Goal: Task Accomplishment & Management: Manage account settings

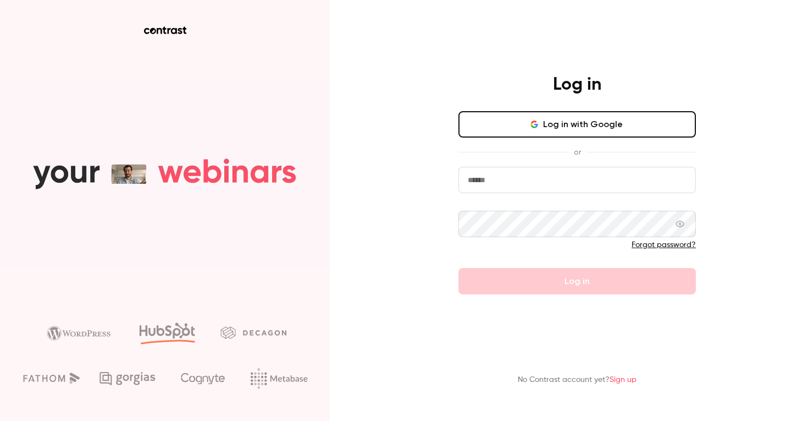
click at [536, 173] on input "email" at bounding box center [578, 180] width 238 height 26
click at [453, 189] on div "Log in Log in with Google or Please fill in your email address Forgot password?…" at bounding box center [577, 184] width 286 height 220
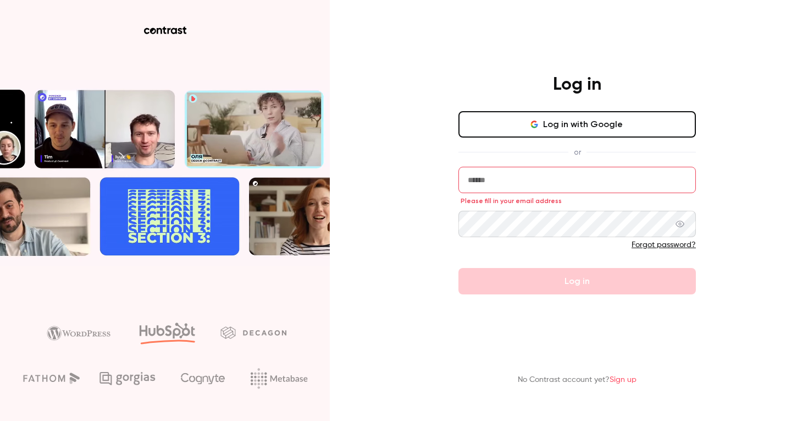
click at [557, 134] on button "Log in with Google" at bounding box center [578, 124] width 238 height 26
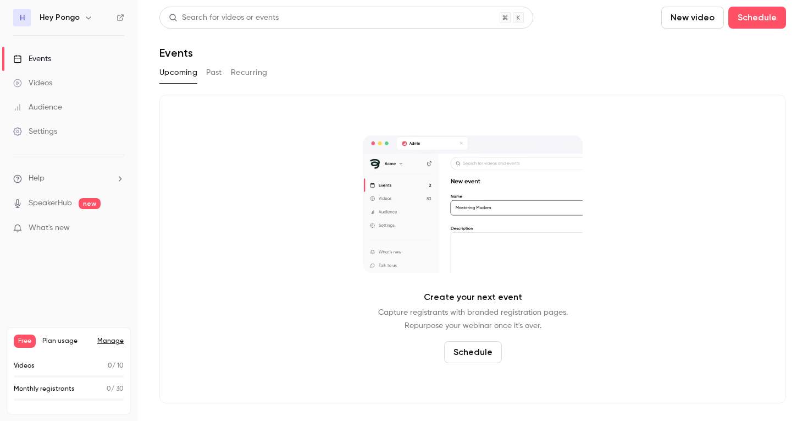
click at [55, 87] on link "Videos" at bounding box center [68, 83] width 137 height 24
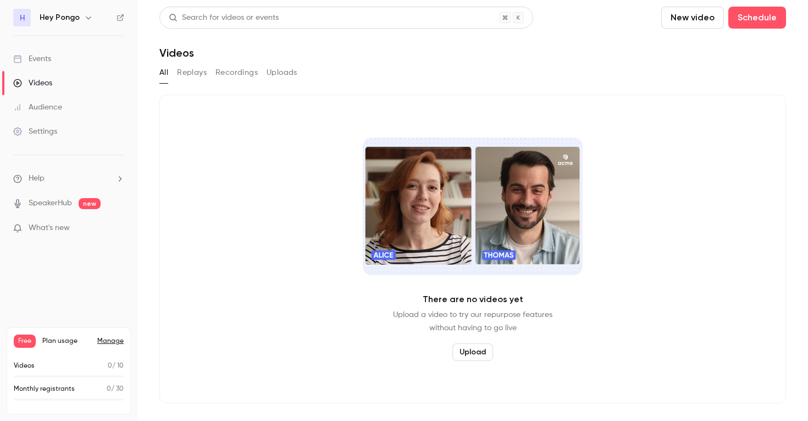
click at [85, 21] on icon "button" at bounding box center [88, 17] width 9 height 9
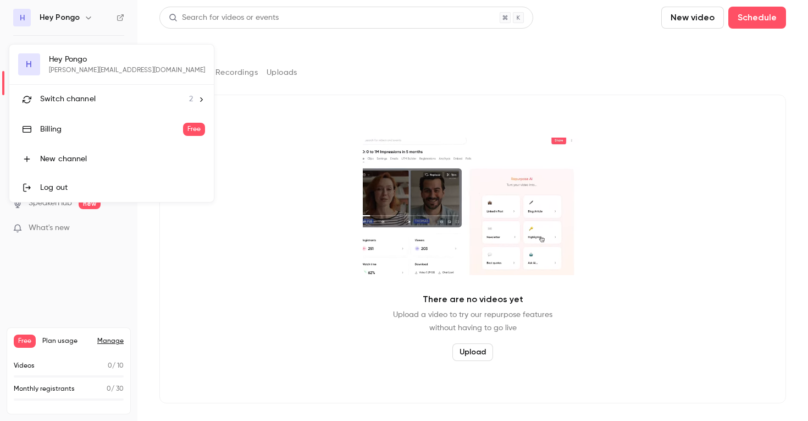
click at [104, 104] on div "Switch channel 2" at bounding box center [116, 99] width 153 height 12
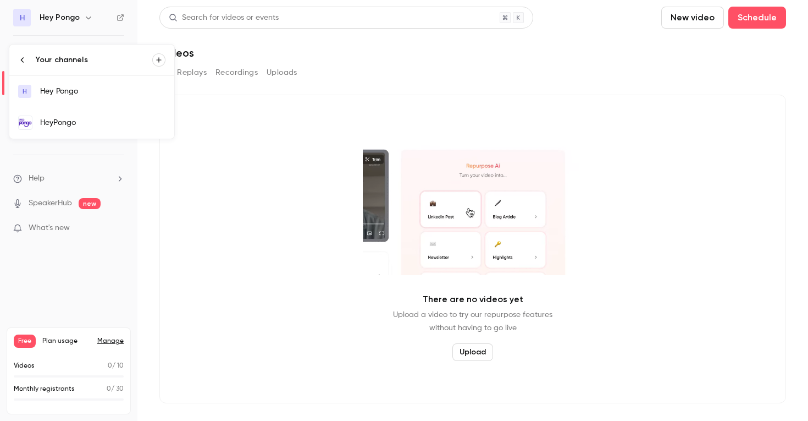
click at [102, 95] on div "Hey Pongo" at bounding box center [102, 91] width 125 height 11
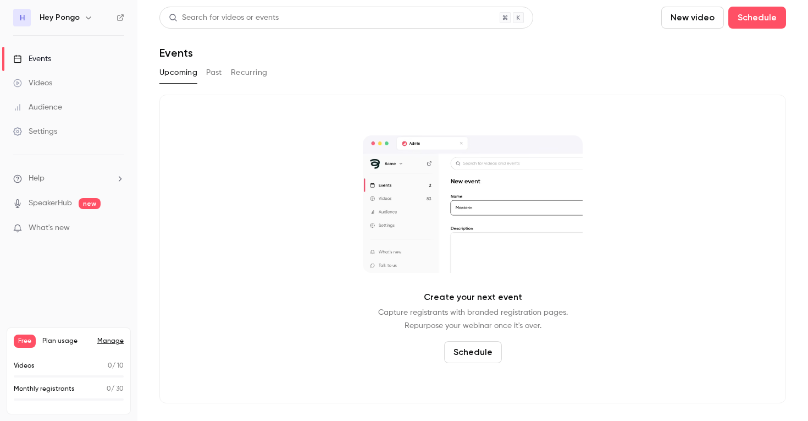
click at [88, 25] on div "H Hey Pongo" at bounding box center [68, 18] width 111 height 18
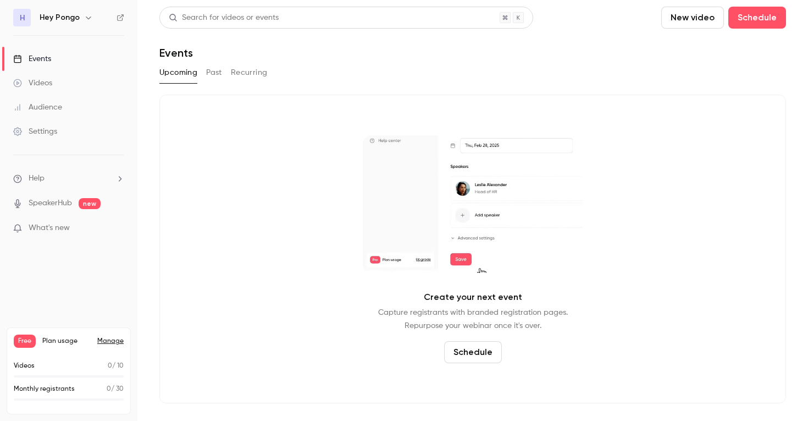
click at [84, 15] on icon "button" at bounding box center [88, 17] width 9 height 9
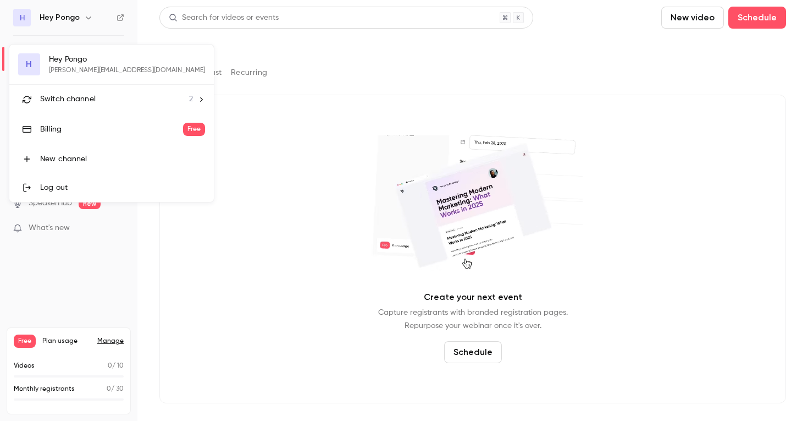
click at [86, 89] on li "Switch channel 2" at bounding box center [111, 99] width 205 height 29
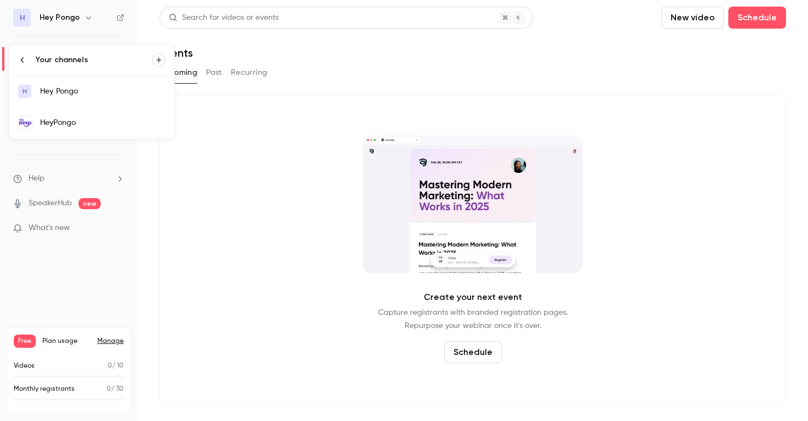
click at [91, 121] on div "HeyPongo" at bounding box center [102, 122] width 125 height 11
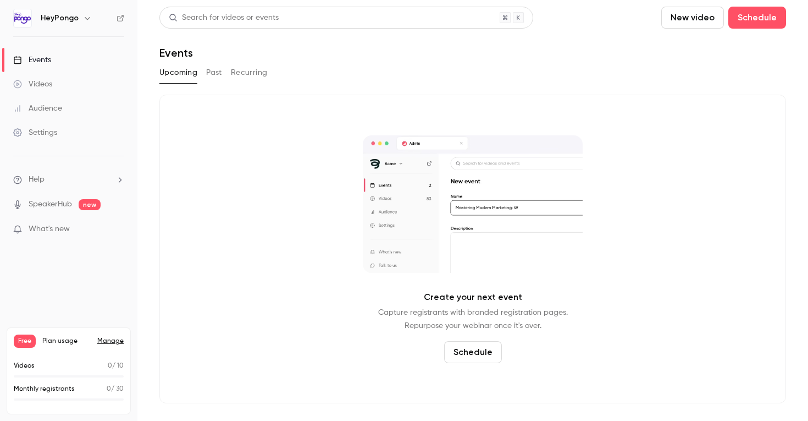
click at [63, 89] on link "Videos" at bounding box center [68, 84] width 137 height 24
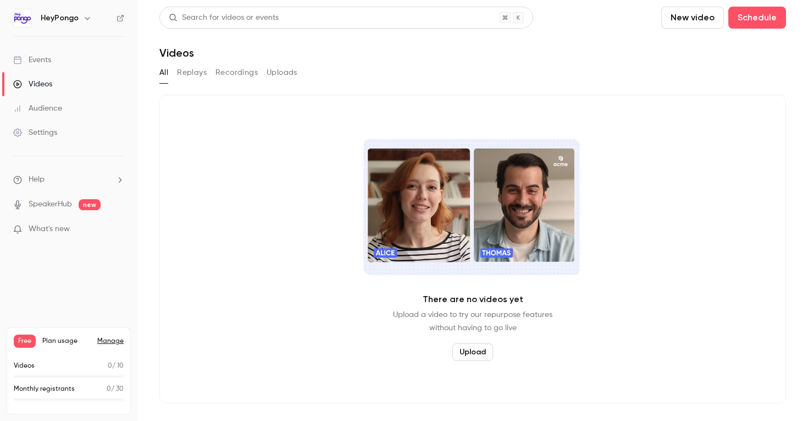
click at [66, 109] on link "Audience" at bounding box center [68, 108] width 137 height 24
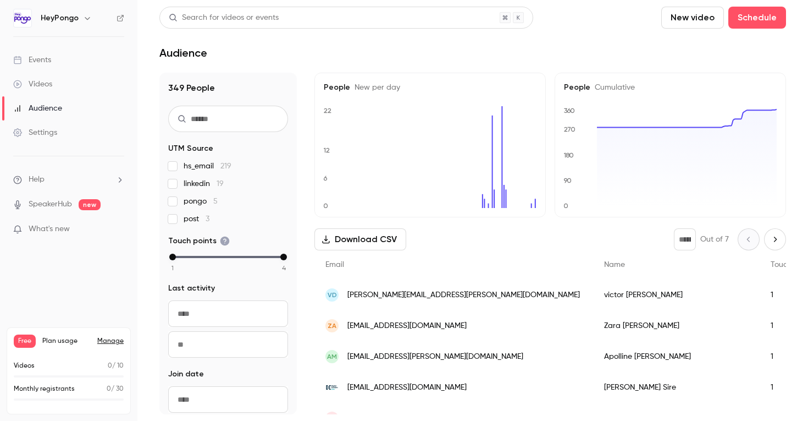
click at [55, 75] on link "Videos" at bounding box center [68, 84] width 137 height 24
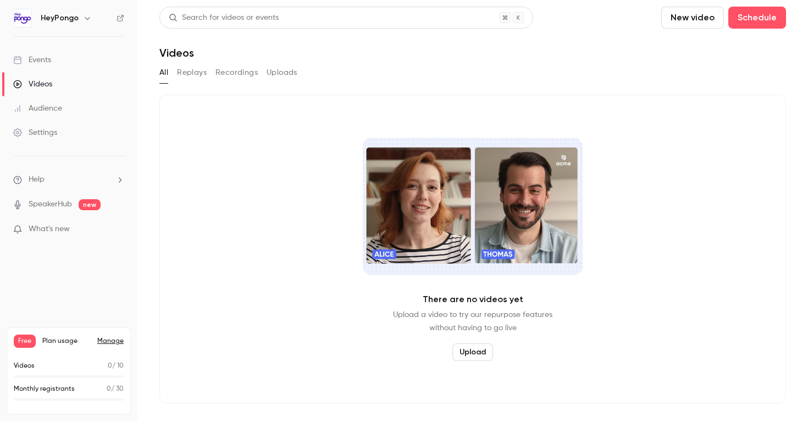
click at [202, 76] on button "Replays" at bounding box center [192, 73] width 30 height 18
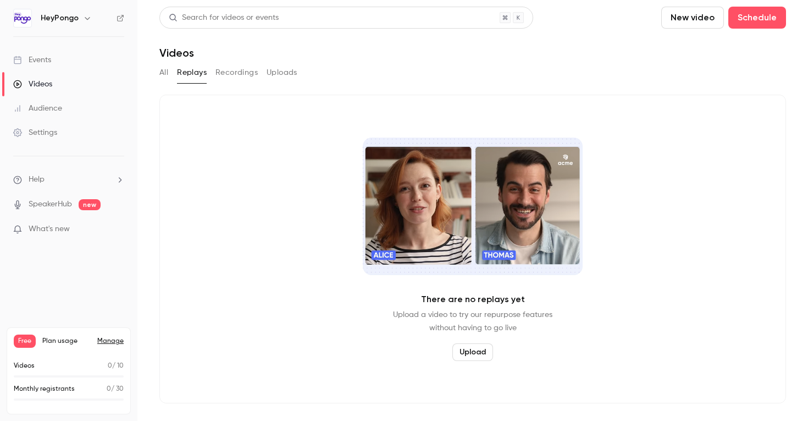
click at [235, 69] on button "Recordings" at bounding box center [237, 73] width 42 height 18
click at [267, 70] on button "Uploads" at bounding box center [282, 73] width 31 height 18
click at [165, 74] on button "All" at bounding box center [163, 73] width 9 height 18
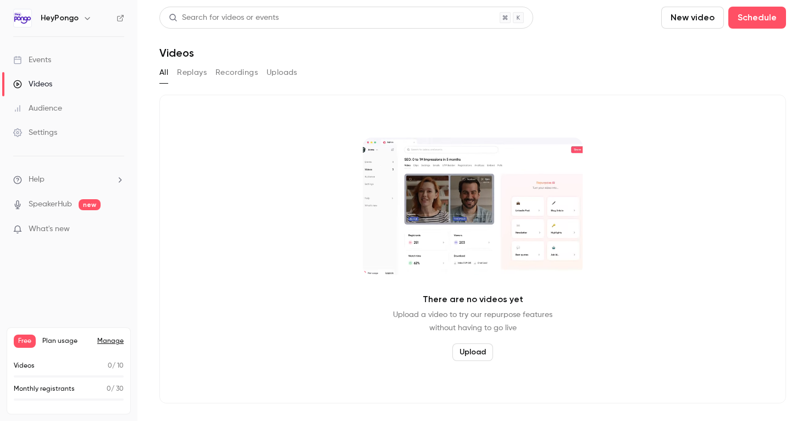
click at [70, 67] on link "Events" at bounding box center [68, 60] width 137 height 24
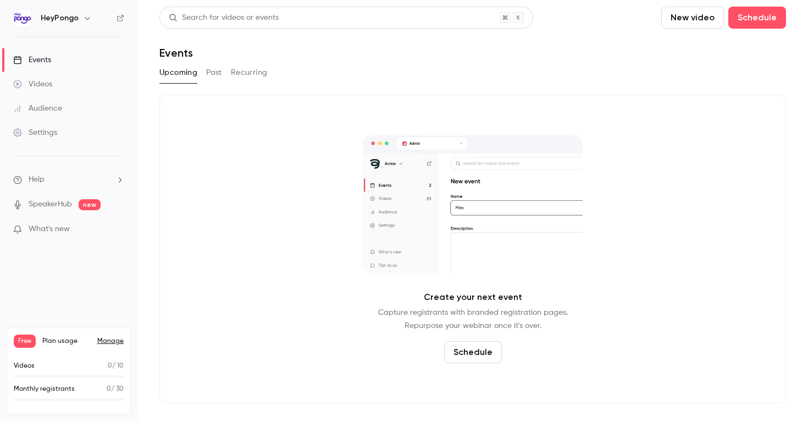
click at [218, 70] on button "Past" at bounding box center [214, 73] width 16 height 18
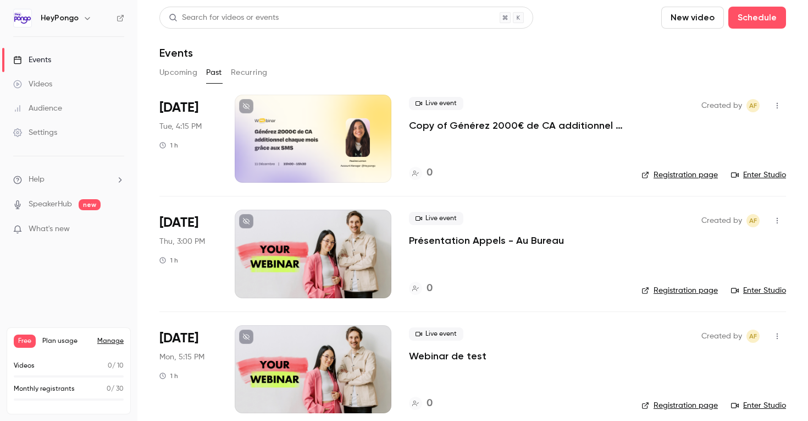
click at [251, 68] on button "Recurring" at bounding box center [249, 73] width 37 height 18
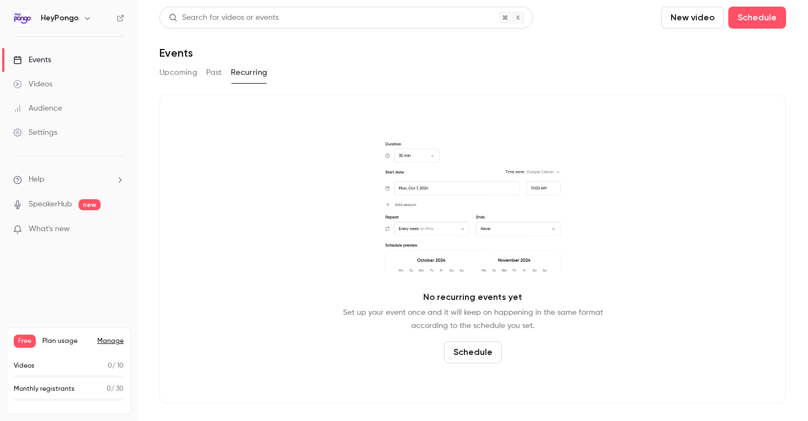
click at [200, 71] on div "Upcoming Past Recurring" at bounding box center [472, 73] width 627 height 18
click at [207, 71] on button "Past" at bounding box center [214, 73] width 16 height 18
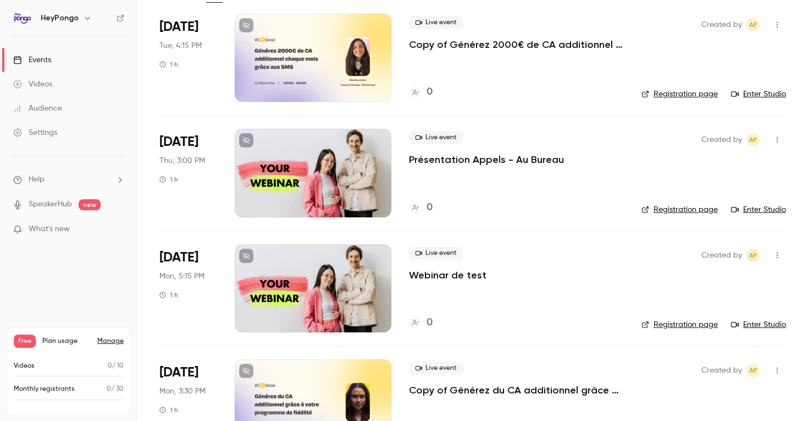
scroll to position [107, 0]
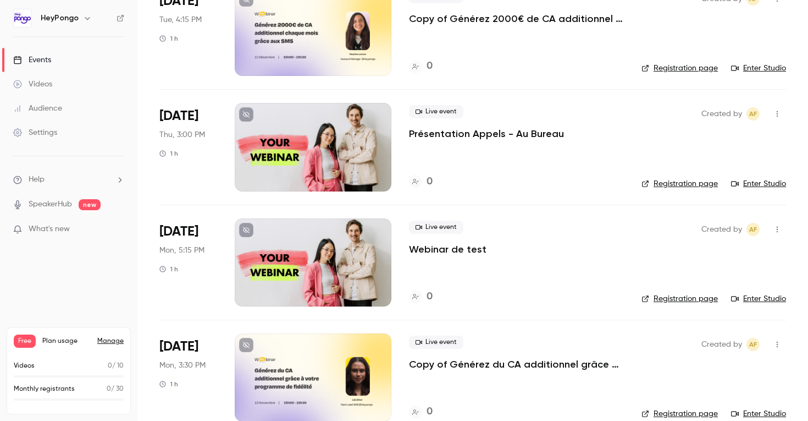
click at [779, 104] on div "Created by AF Registration page Enter Studio" at bounding box center [714, 147] width 145 height 88
click at [779, 119] on button "button" at bounding box center [778, 114] width 18 height 18
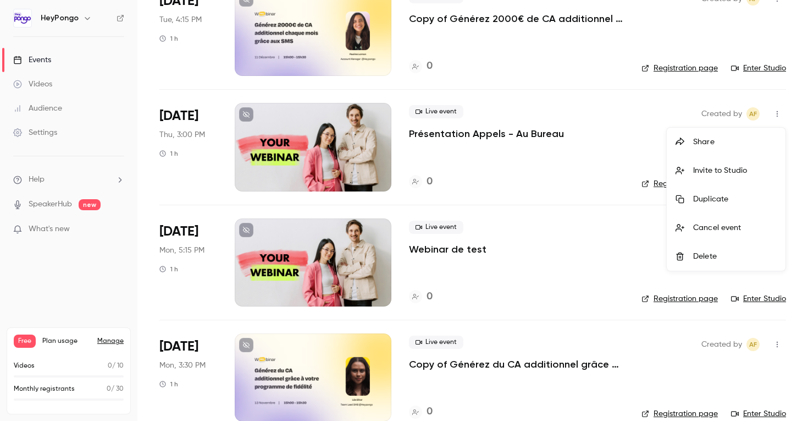
click at [709, 249] on li "Delete" at bounding box center [726, 256] width 119 height 29
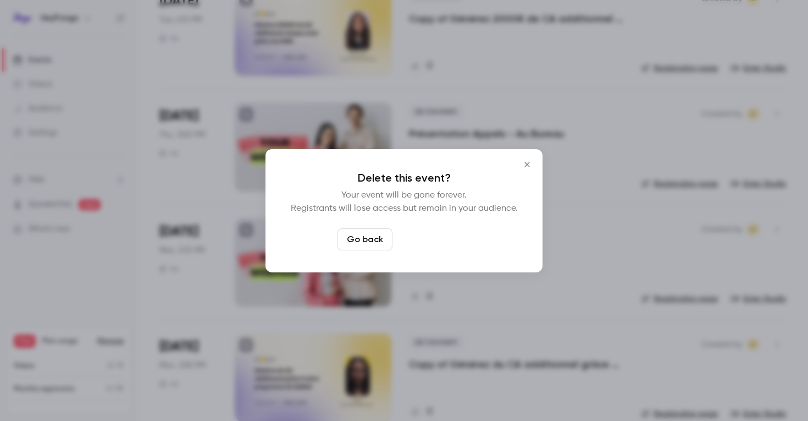
click at [448, 249] on button "Delete event" at bounding box center [434, 239] width 74 height 22
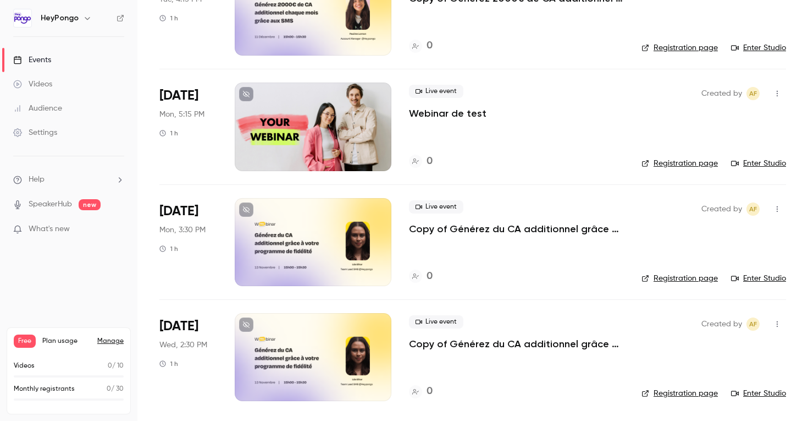
scroll to position [0, 0]
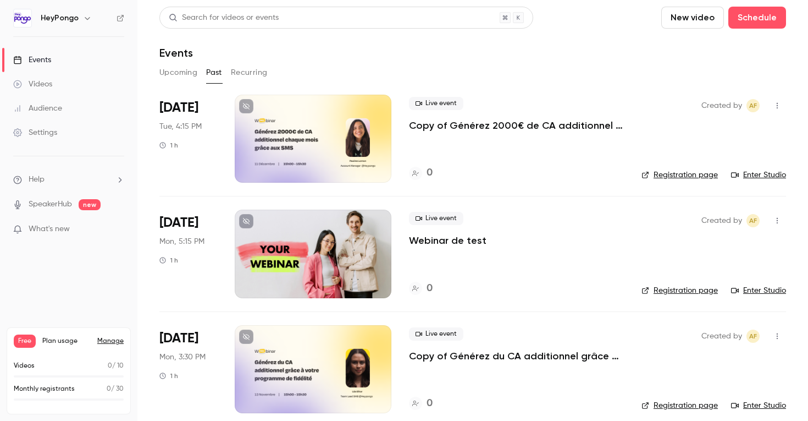
click at [186, 76] on button "Upcoming" at bounding box center [178, 73] width 38 height 18
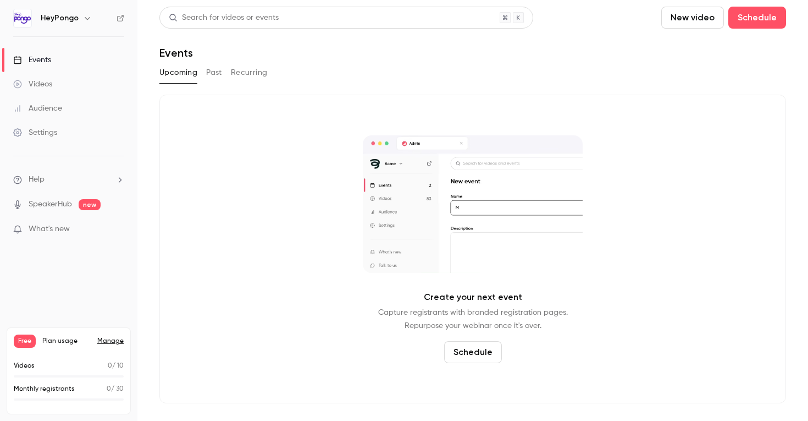
click at [79, 175] on li "Help" at bounding box center [68, 180] width 111 height 12
click at [79, 175] on div at bounding box center [404, 210] width 808 height 421
click at [53, 124] on link "Settings" at bounding box center [68, 132] width 137 height 24
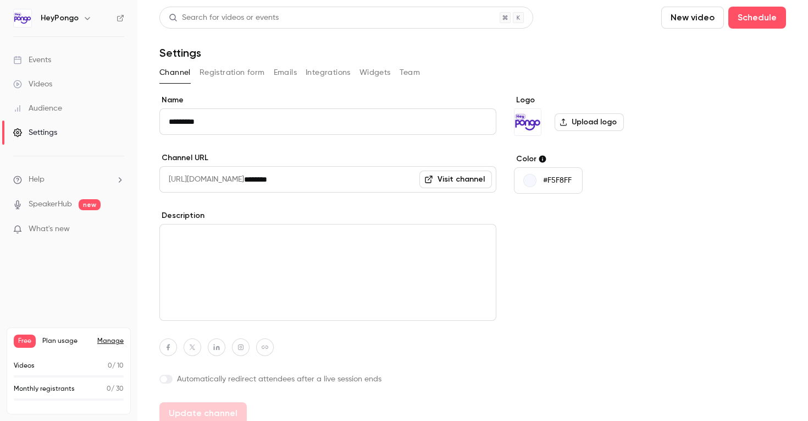
scroll to position [1, 0]
click at [65, 21] on h6 "HeyPongo" at bounding box center [60, 18] width 38 height 11
click at [89, 20] on icon "button" at bounding box center [87, 18] width 9 height 9
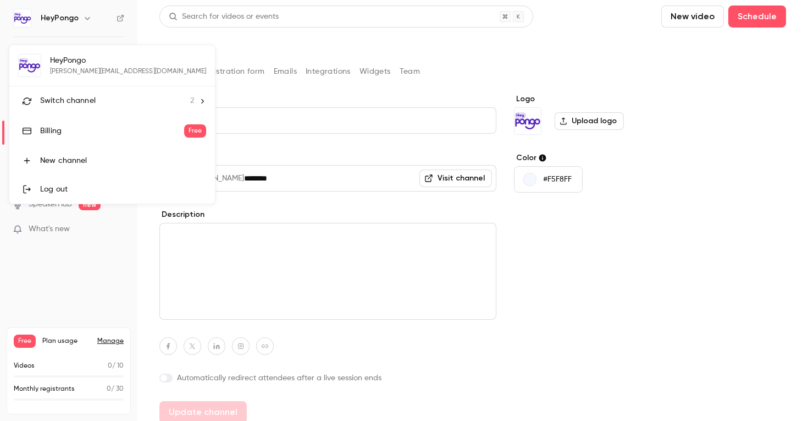
click at [102, 113] on li "Switch channel 2" at bounding box center [112, 100] width 206 height 29
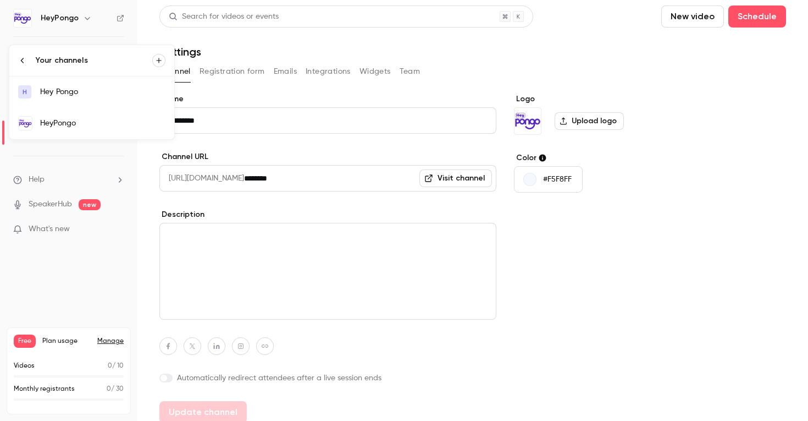
click at [107, 92] on div "Hey Pongo" at bounding box center [102, 91] width 125 height 11
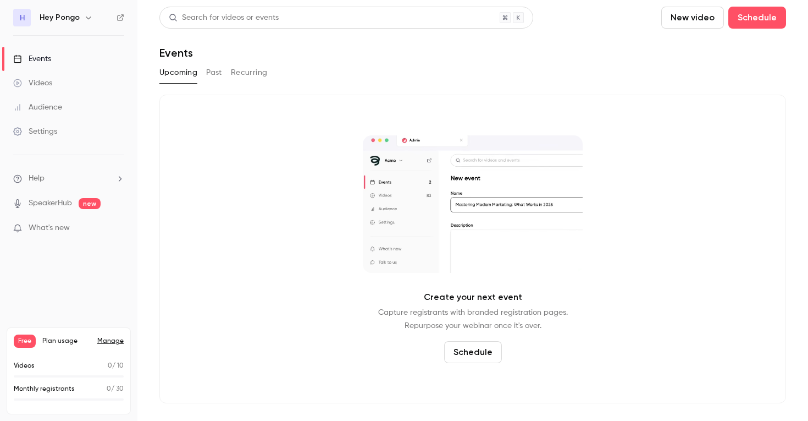
click at [47, 86] on div "Videos" at bounding box center [32, 83] width 39 height 11
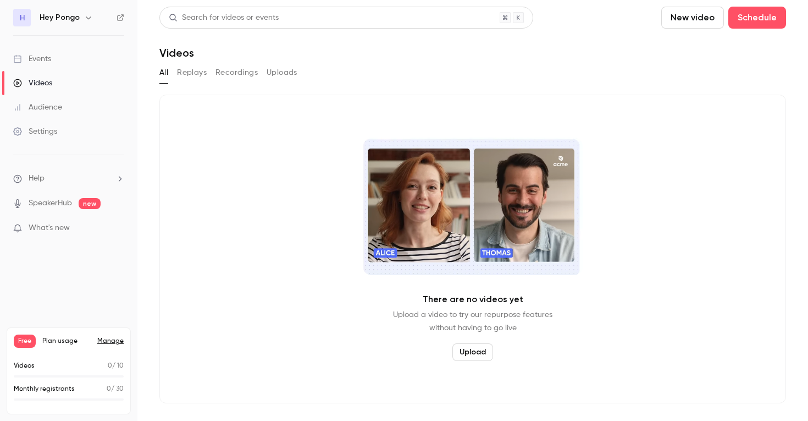
click at [51, 55] on div "Events" at bounding box center [32, 58] width 38 height 11
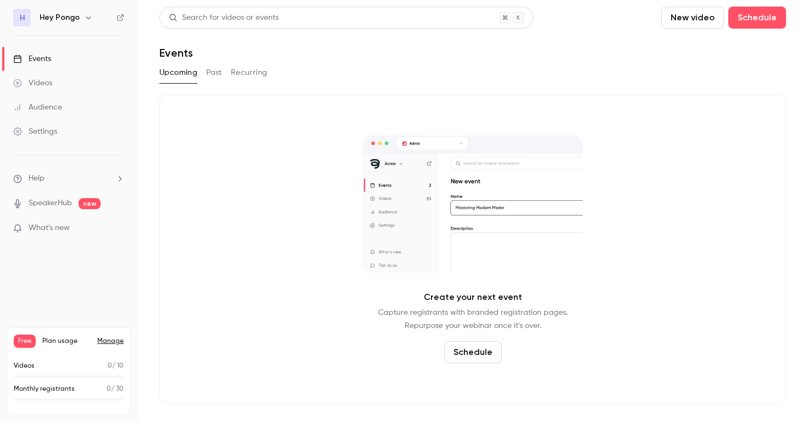
click at [213, 70] on button "Past" at bounding box center [214, 73] width 16 height 18
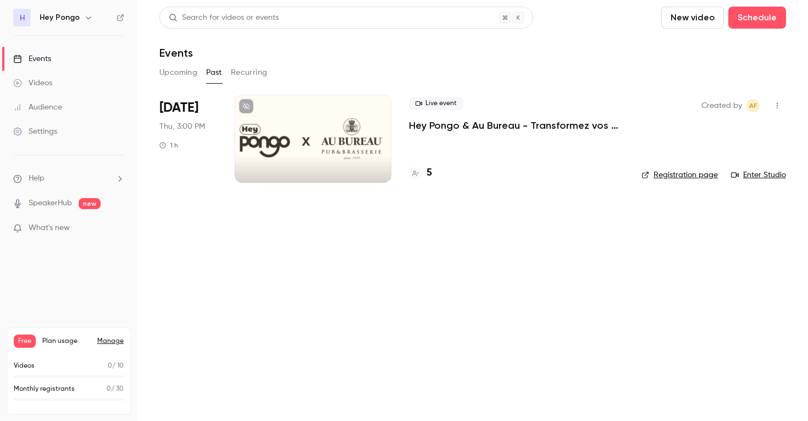
click at [262, 70] on button "Recurring" at bounding box center [249, 73] width 37 height 18
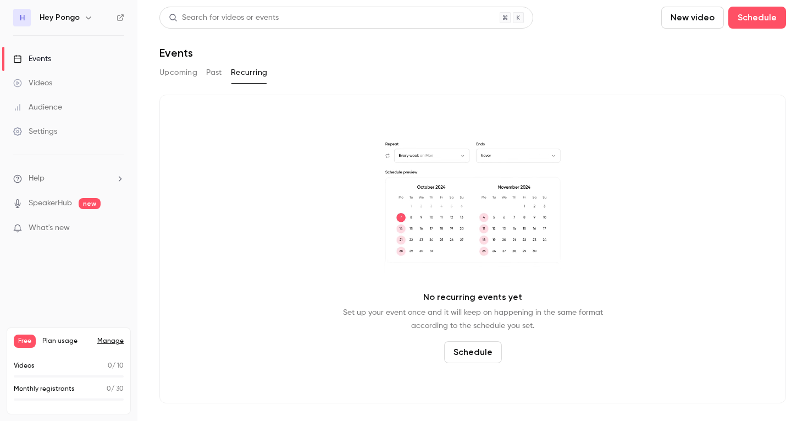
click at [40, 98] on link "Audience" at bounding box center [68, 107] width 137 height 24
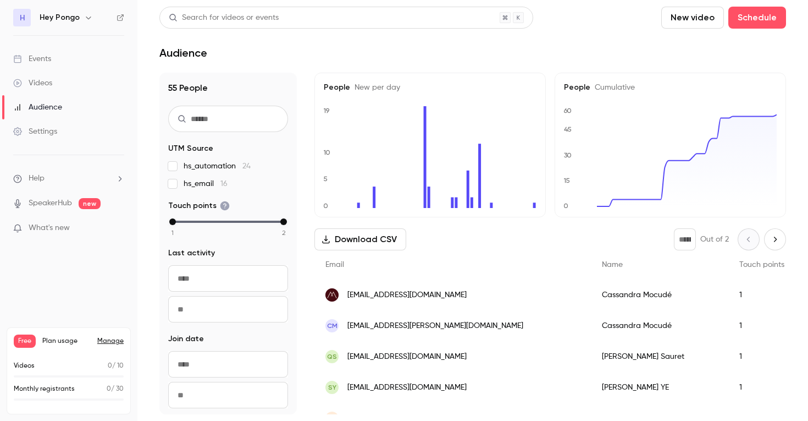
click at [41, 82] on div "Videos" at bounding box center [32, 83] width 39 height 11
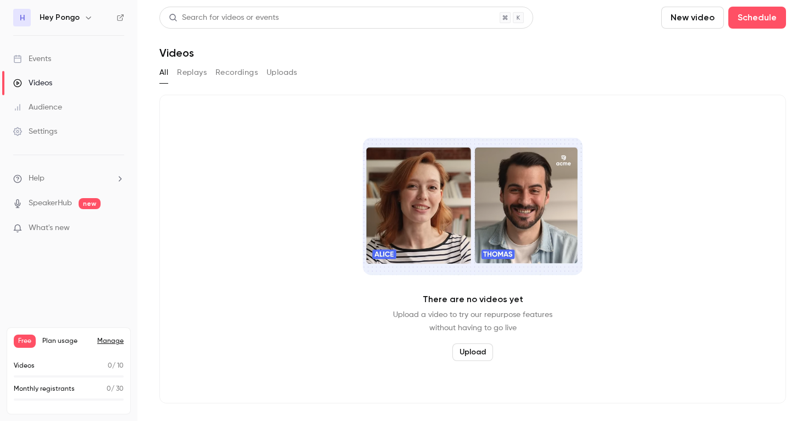
click at [219, 79] on button "Recordings" at bounding box center [237, 73] width 42 height 18
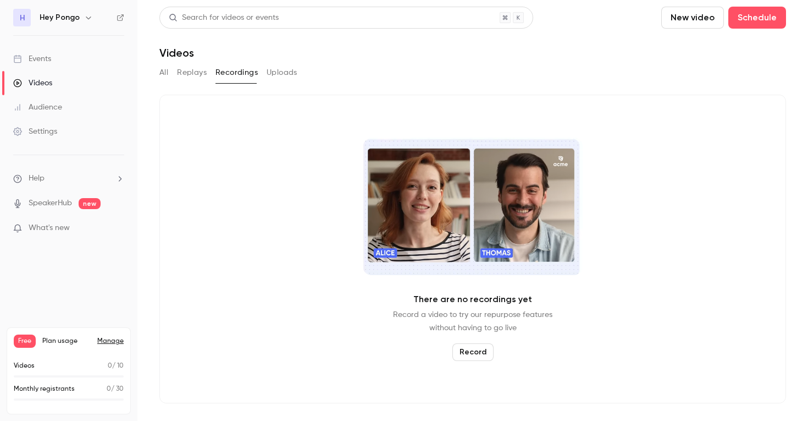
click at [202, 75] on button "Replays" at bounding box center [192, 73] width 30 height 18
click at [276, 75] on button "Uploads" at bounding box center [282, 73] width 31 height 18
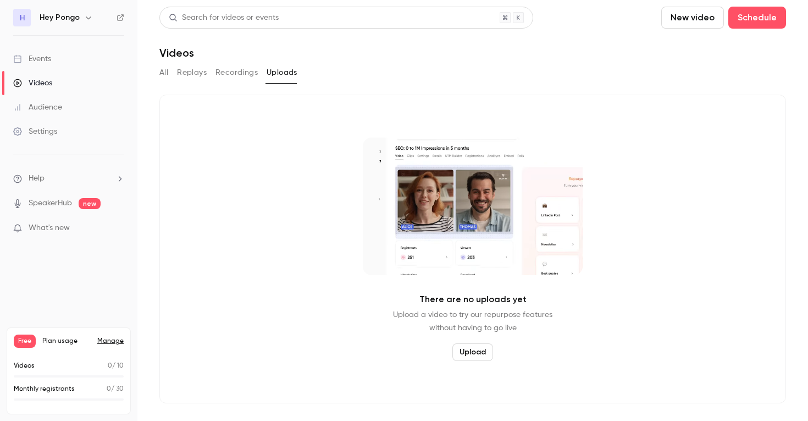
click at [26, 119] on link "Settings" at bounding box center [68, 131] width 137 height 24
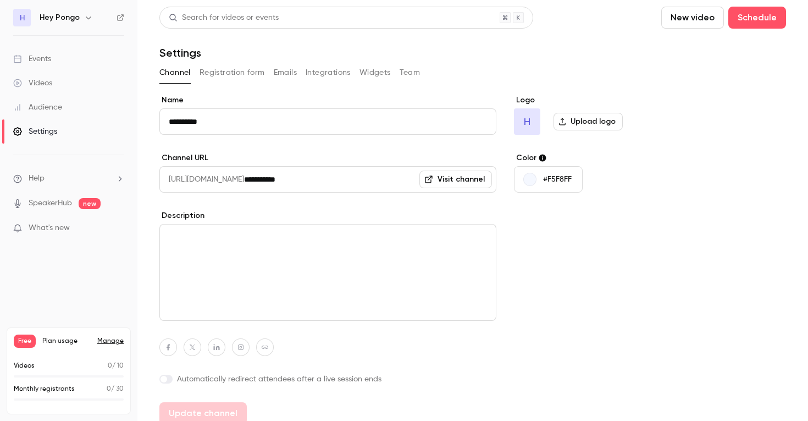
click at [29, 106] on div "Audience" at bounding box center [37, 107] width 49 height 11
